Goal: Transaction & Acquisition: Purchase product/service

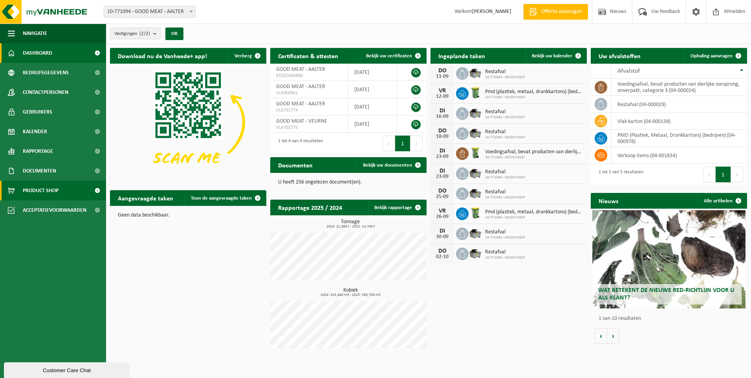
click at [46, 187] on span "Product Shop" at bounding box center [41, 191] width 36 height 20
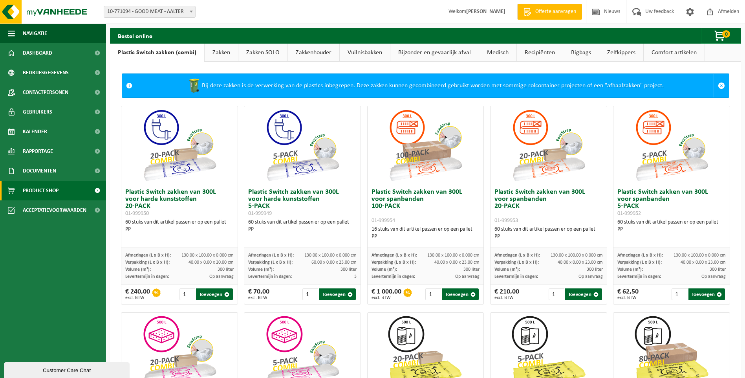
click at [321, 53] on link "Zakkenhouder" at bounding box center [313, 53] width 51 height 18
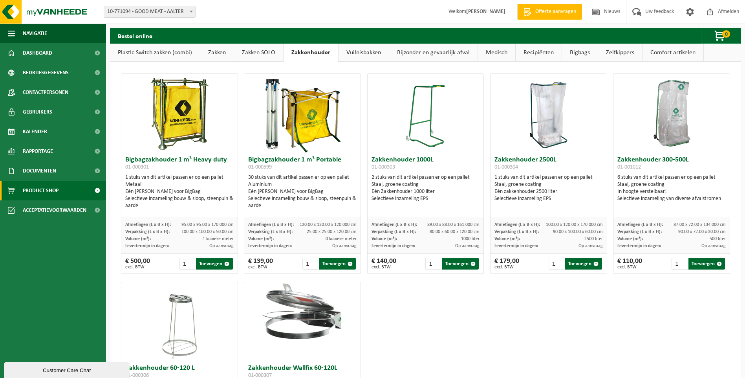
click at [360, 55] on link "Vuilnisbakken" at bounding box center [364, 53] width 50 height 18
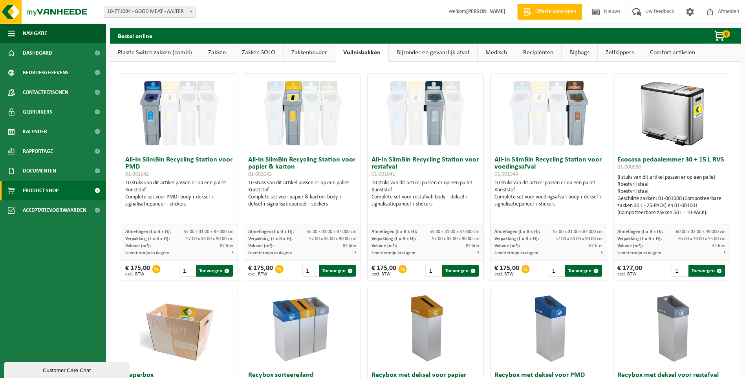
scroll to position [157, 0]
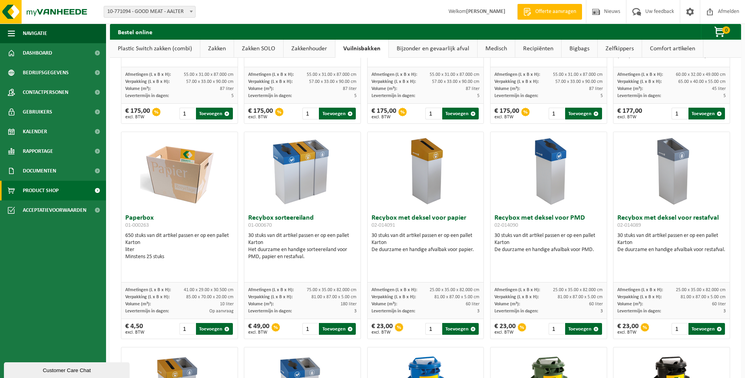
click at [427, 248] on div "De duurzame en handige afvalbak voor papier." at bounding box center [426, 249] width 108 height 7
click at [410, 240] on div "Karton" at bounding box center [426, 242] width 108 height 7
click at [385, 216] on h3 "Recybox met deksel voor papier 02-014091" at bounding box center [426, 223] width 108 height 16
